Goal: Task Accomplishment & Management: Manage account settings

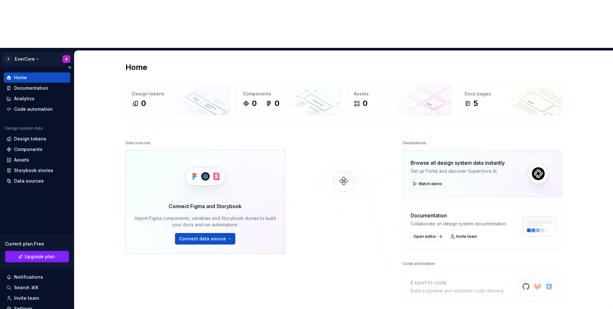
click at [66, 11] on html "E EverCore A Home Documentation Analytics Code automation Design system data De…" at bounding box center [306, 154] width 613 height 309
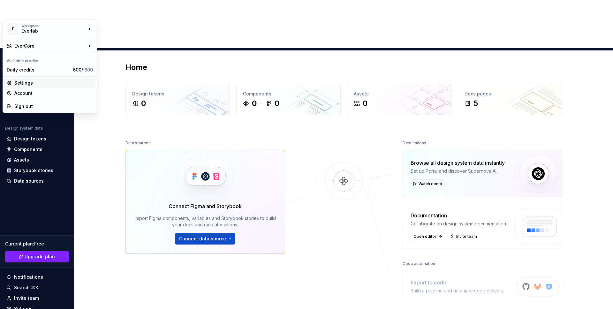
click at [30, 84] on div "Settings" at bounding box center [53, 83] width 79 height 6
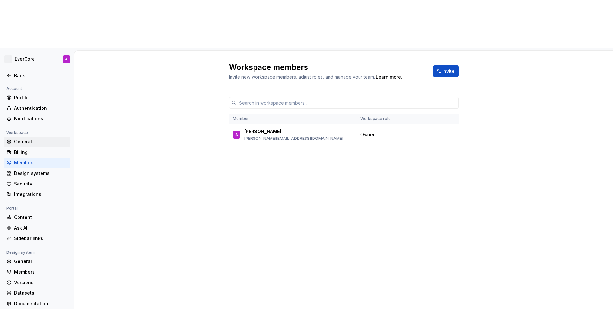
click at [35, 139] on div "General" at bounding box center [41, 142] width 54 height 6
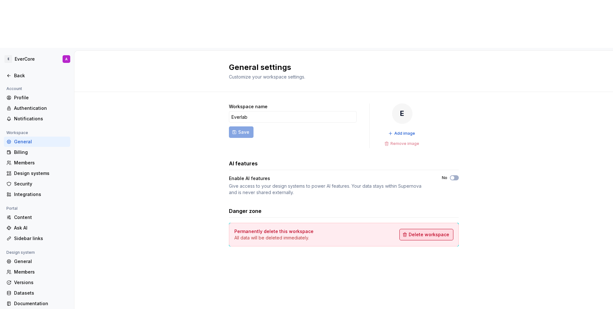
click at [426, 231] on span "Delete workspace" at bounding box center [428, 234] width 41 height 6
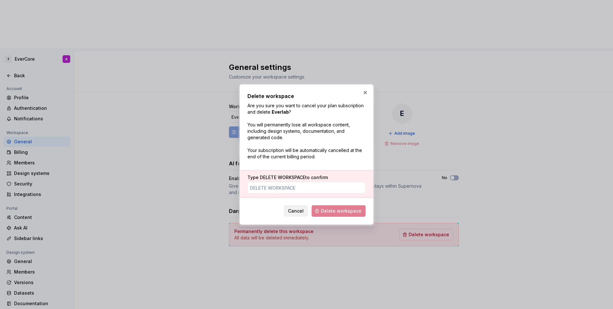
click at [295, 215] on button "Cancel" at bounding box center [296, 210] width 24 height 11
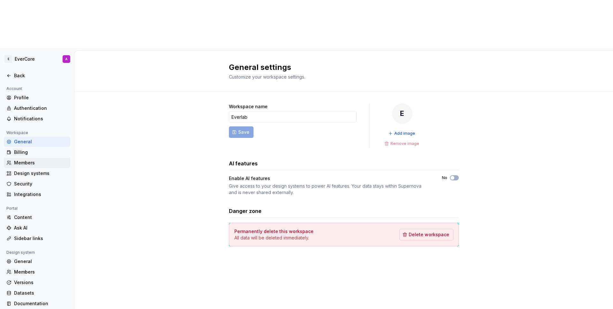
click at [29, 160] on div "Members" at bounding box center [41, 163] width 54 height 6
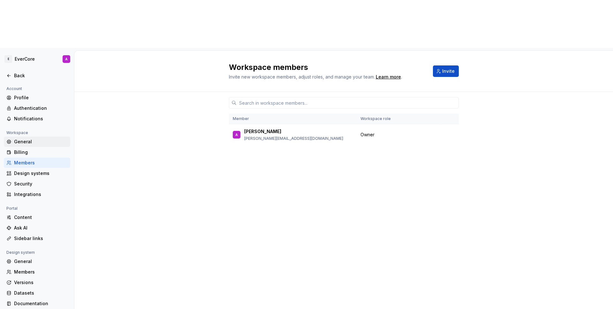
click at [56, 139] on div "General" at bounding box center [41, 142] width 54 height 6
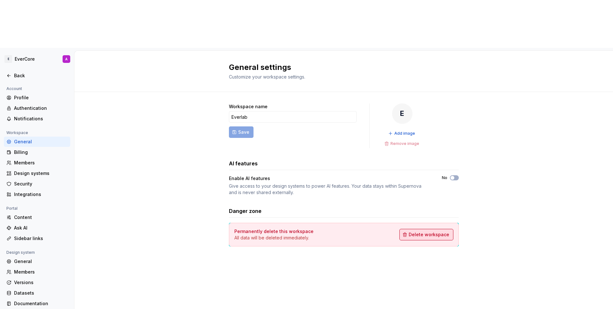
click at [426, 229] on button "Delete workspace" at bounding box center [426, 234] width 54 height 11
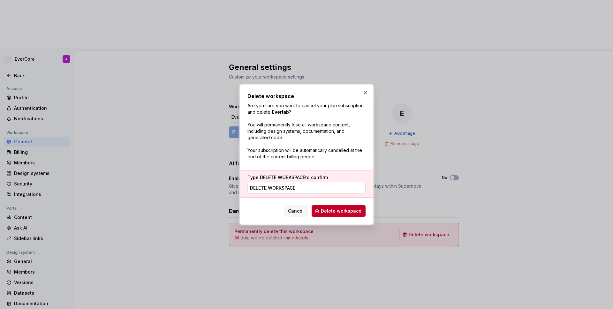
type input "DELETE WORKSPACE"
click at [340, 208] on span "Delete workspace" at bounding box center [341, 211] width 41 height 6
